Goal: Information Seeking & Learning: Learn about a topic

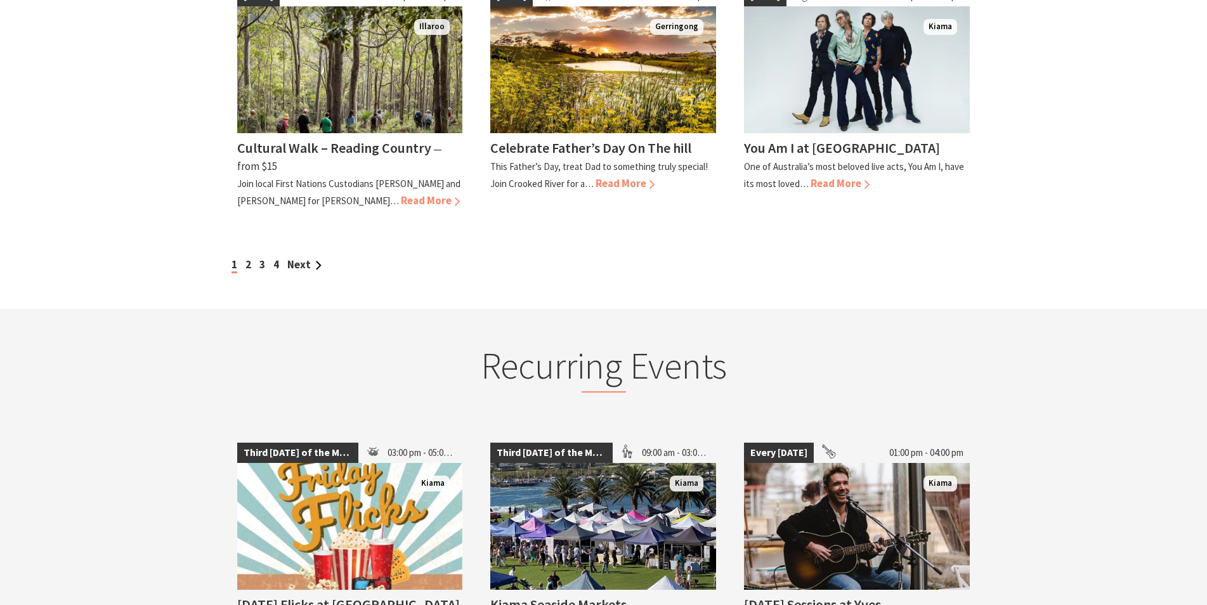
scroll to position [1229, 0]
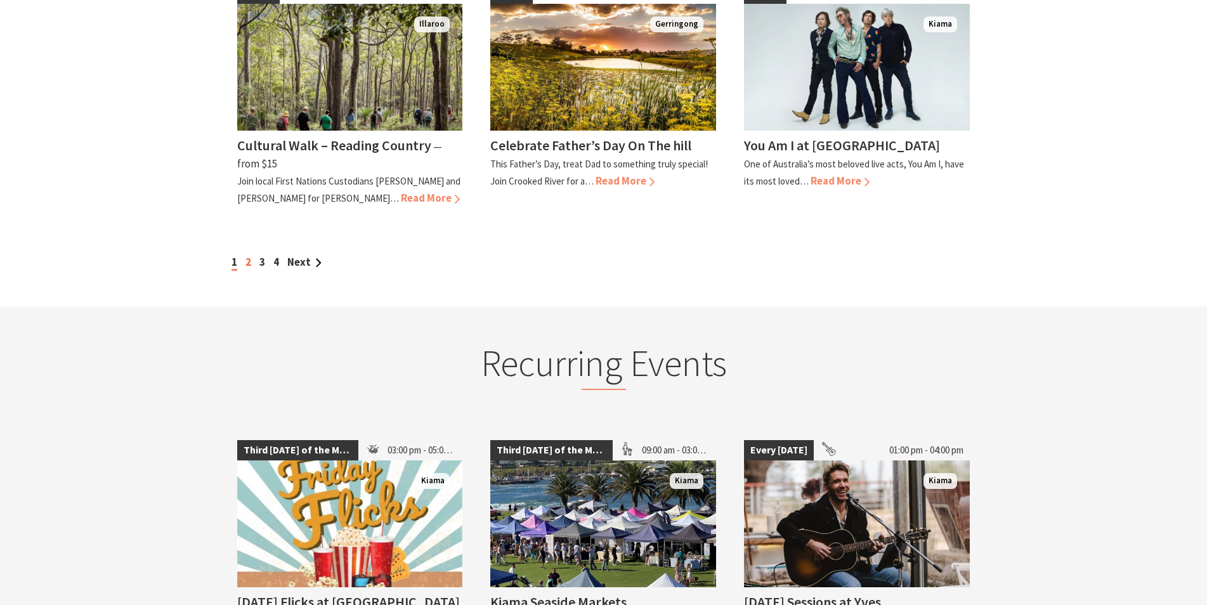
click at [250, 269] on link "2" at bounding box center [248, 262] width 6 height 14
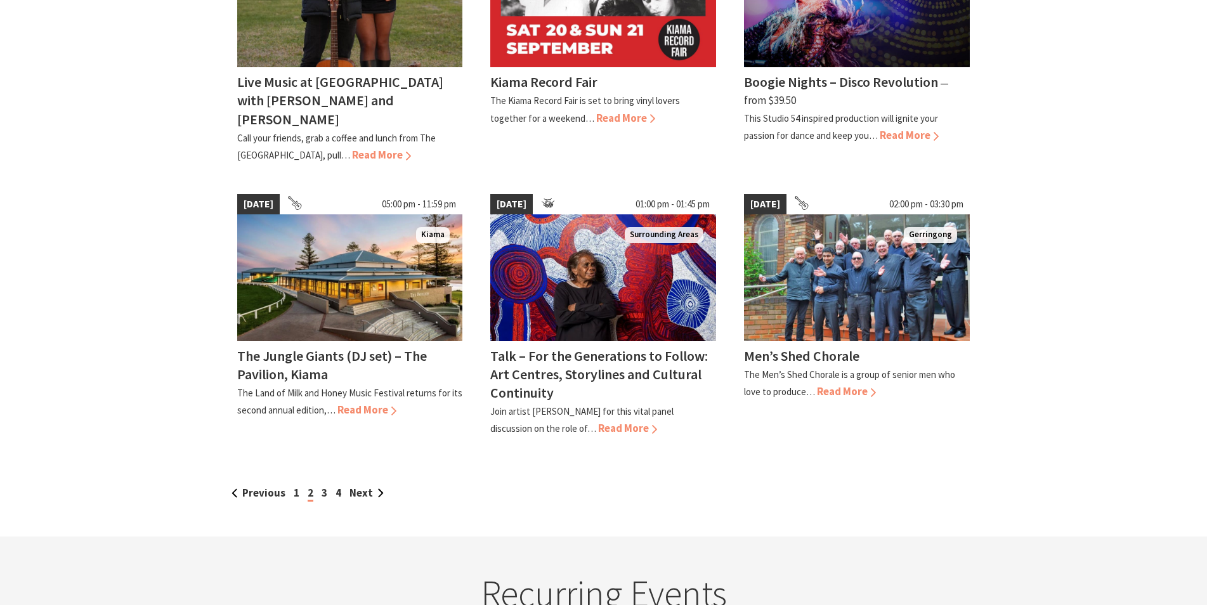
scroll to position [1099, 0]
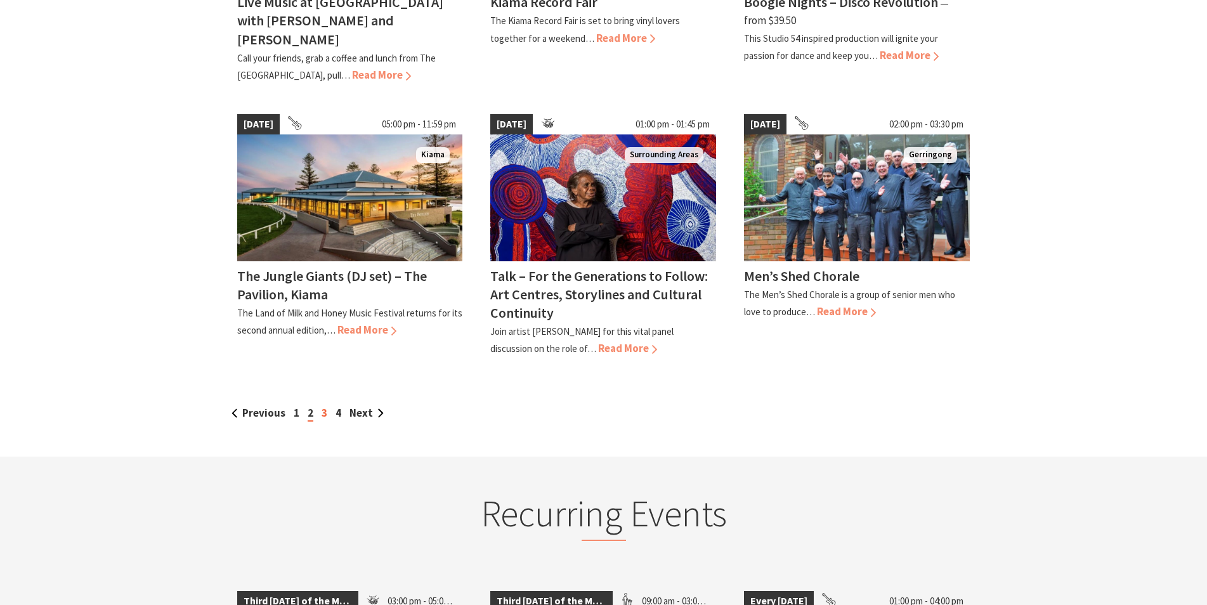
click at [323, 406] on link "3" at bounding box center [324, 413] width 6 height 14
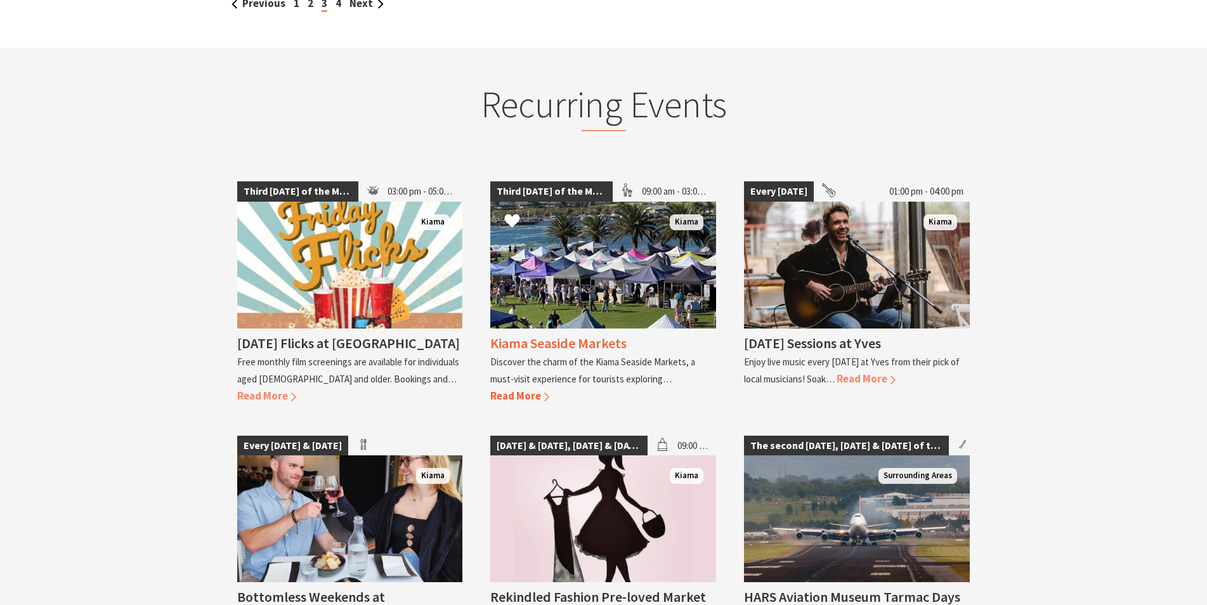
scroll to position [1552, 0]
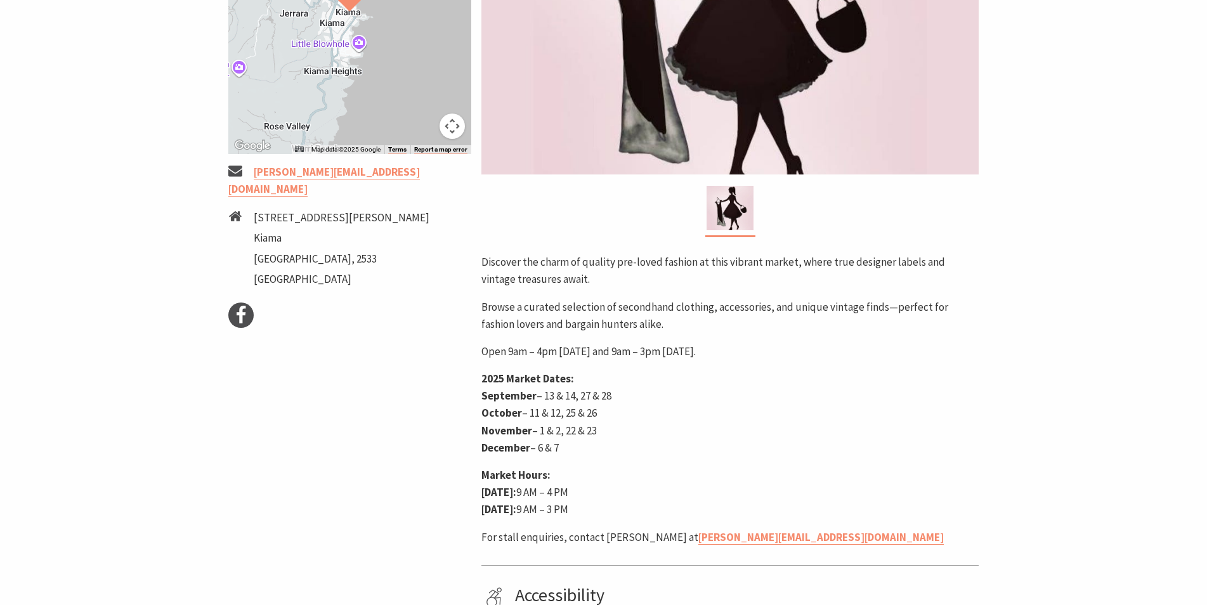
scroll to position [453, 0]
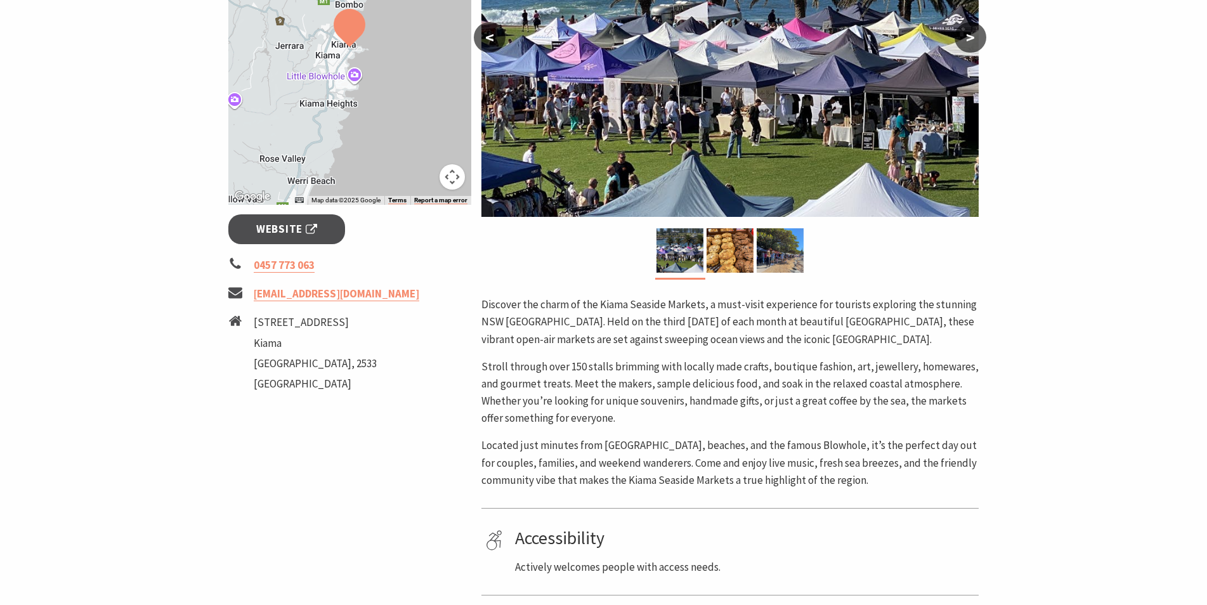
scroll to position [323, 0]
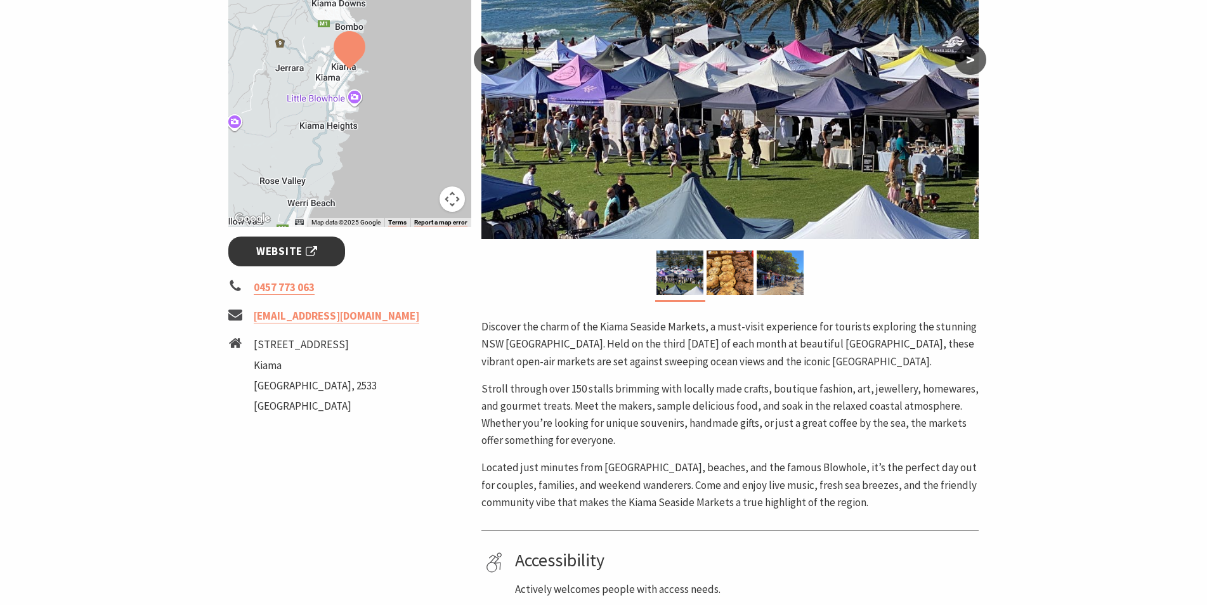
click at [295, 250] on span "Website" at bounding box center [286, 251] width 61 height 17
